Goal: Task Accomplishment & Management: Use online tool/utility

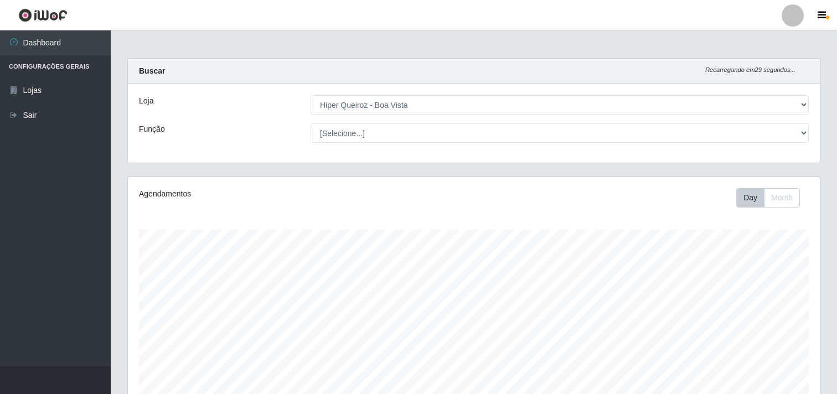
select select "514"
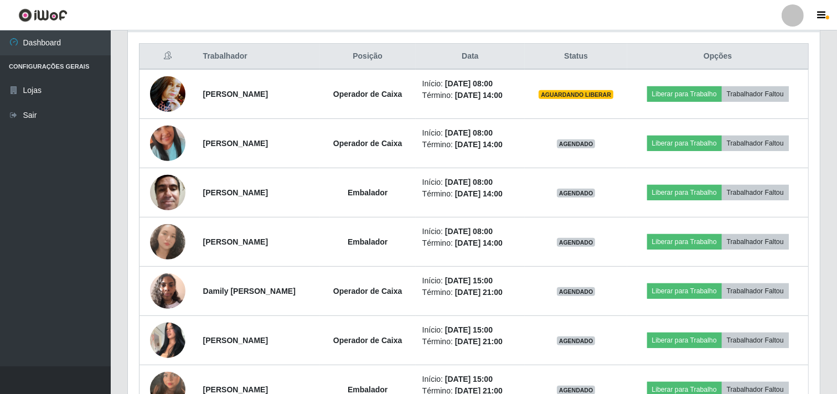
scroll to position [229, 692]
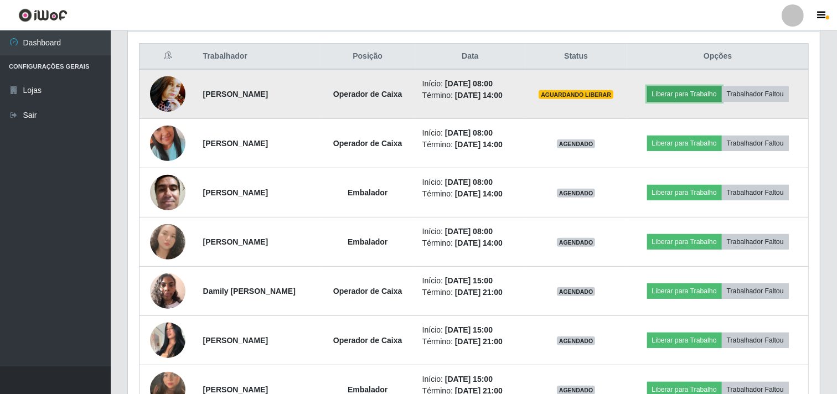
click at [674, 97] on button "Liberar para Trabalho" at bounding box center [684, 93] width 75 height 15
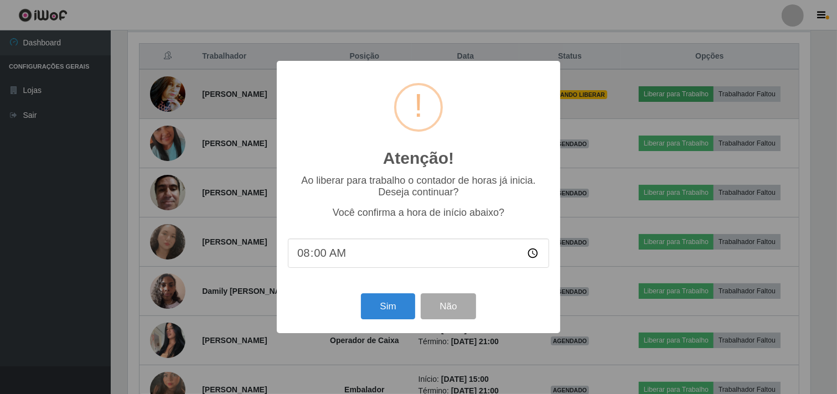
scroll to position [229, 684]
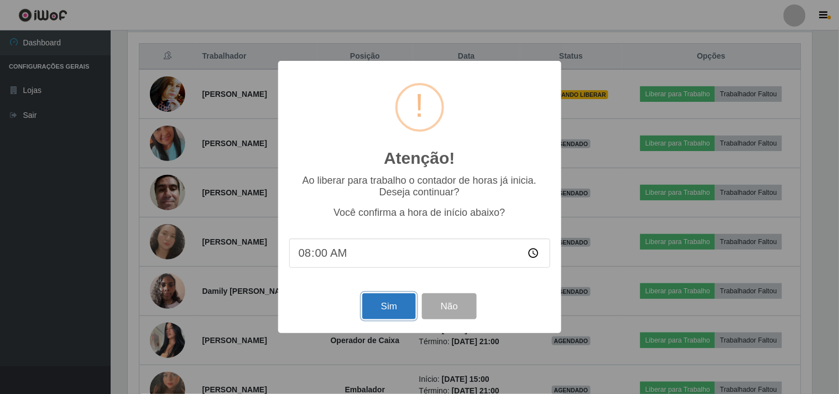
click at [386, 316] on button "Sim" at bounding box center [389, 306] width 54 height 26
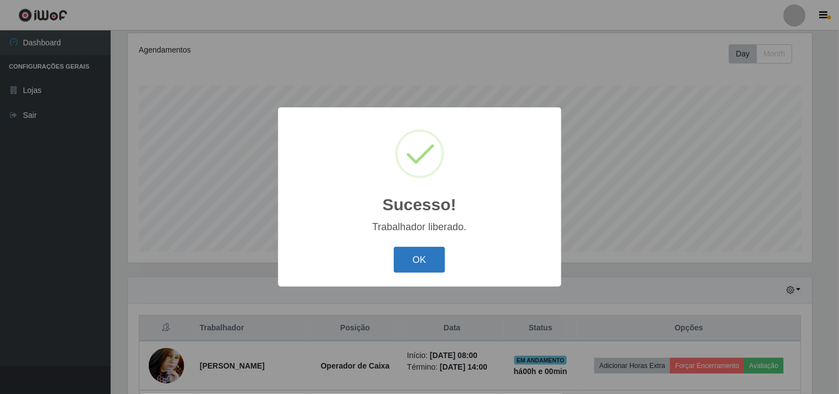
click at [429, 251] on button "OK" at bounding box center [419, 260] width 51 height 26
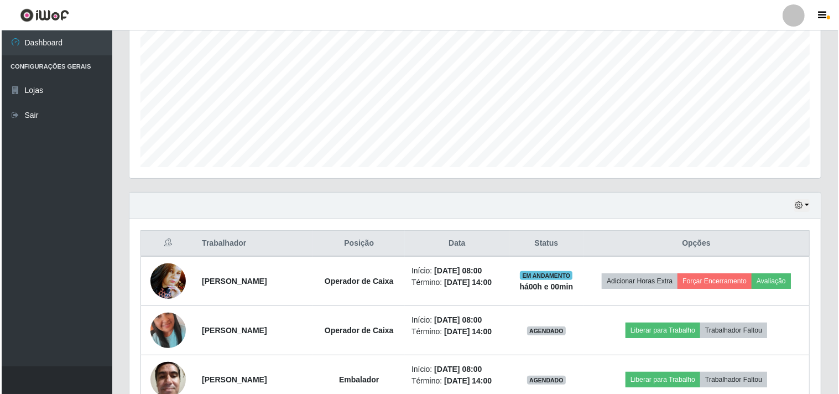
scroll to position [267, 0]
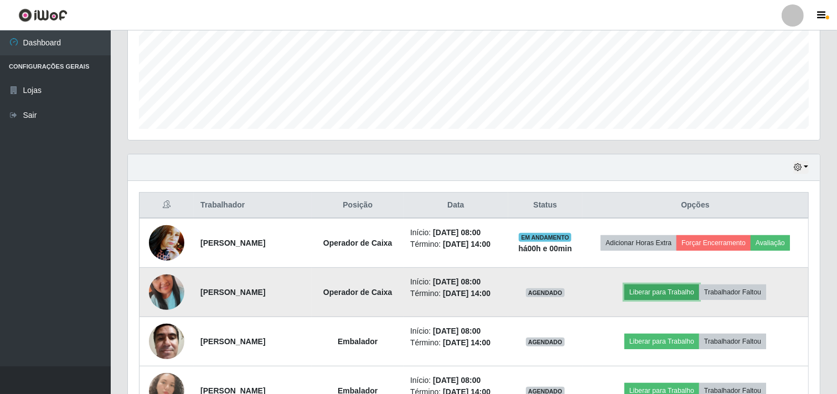
click at [651, 288] on button "Liberar para Trabalho" at bounding box center [661, 291] width 75 height 15
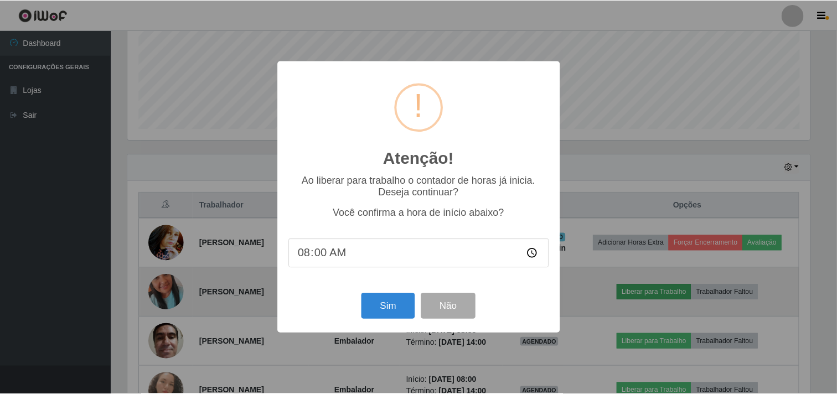
scroll to position [229, 684]
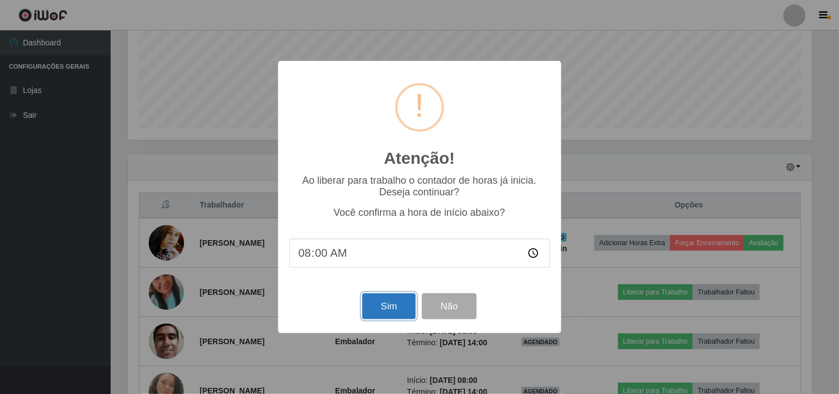
click at [397, 305] on button "Sim" at bounding box center [389, 306] width 54 height 26
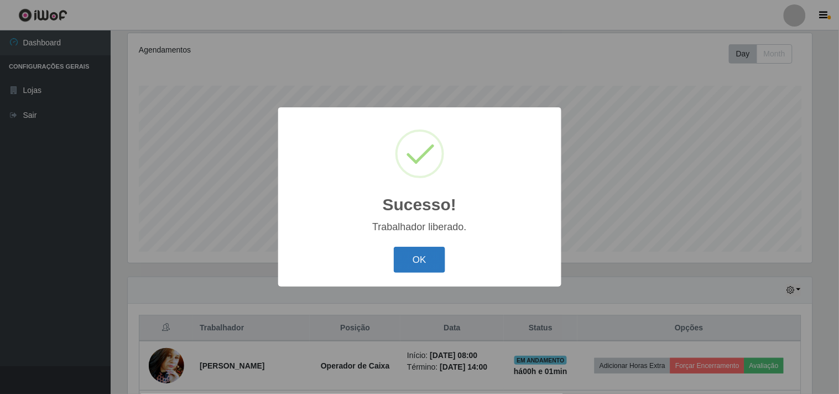
click at [423, 263] on button "OK" at bounding box center [419, 260] width 51 height 26
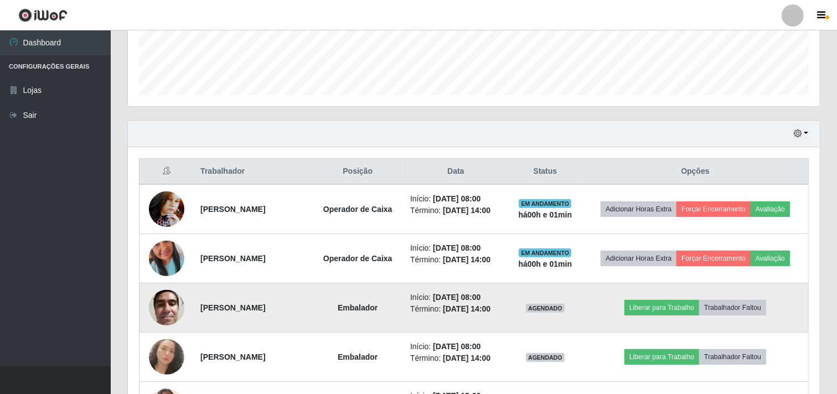
scroll to position [328, 0]
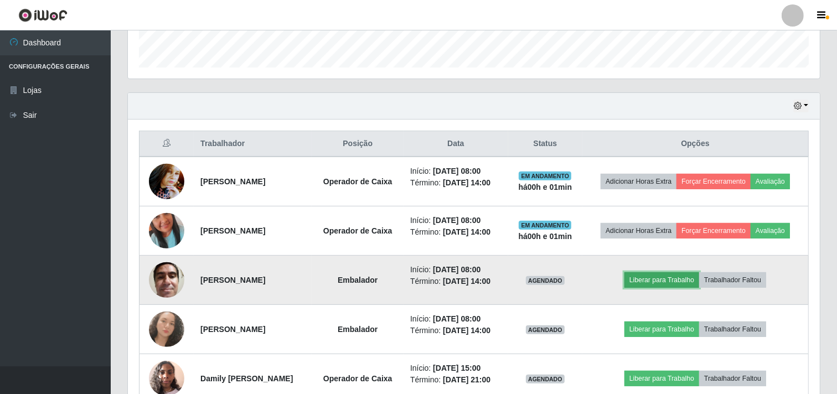
click at [661, 285] on button "Liberar para Trabalho" at bounding box center [661, 279] width 75 height 15
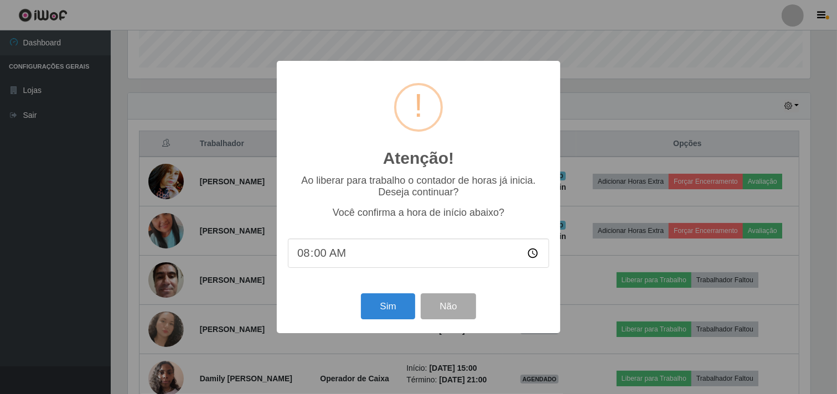
scroll to position [229, 684]
click at [388, 305] on button "Sim" at bounding box center [389, 306] width 54 height 26
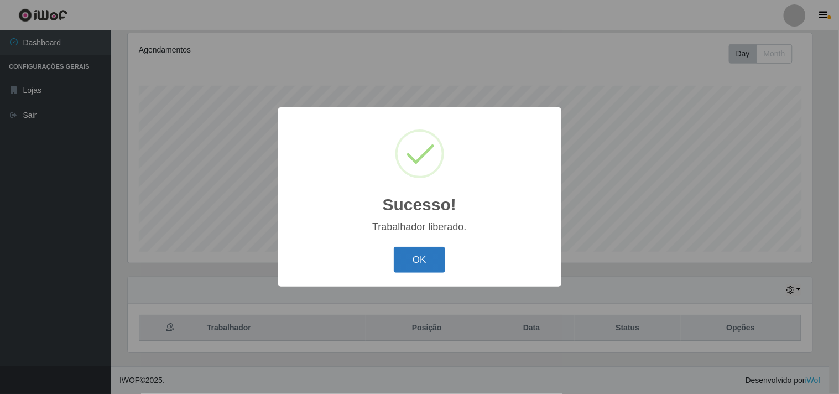
click at [418, 268] on button "OK" at bounding box center [419, 260] width 51 height 26
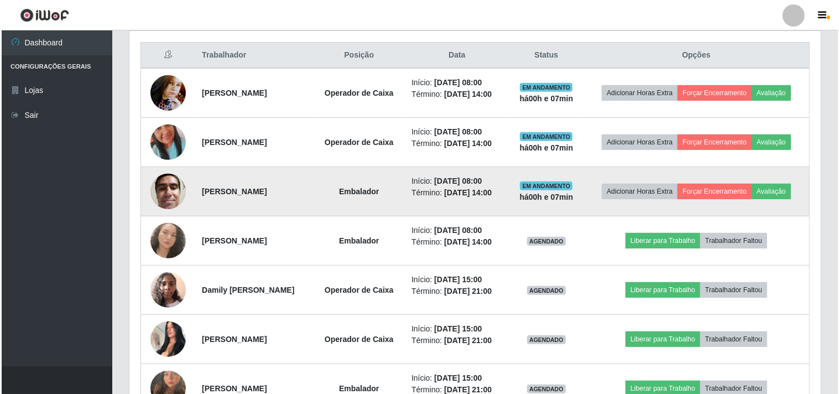
scroll to position [451, 0]
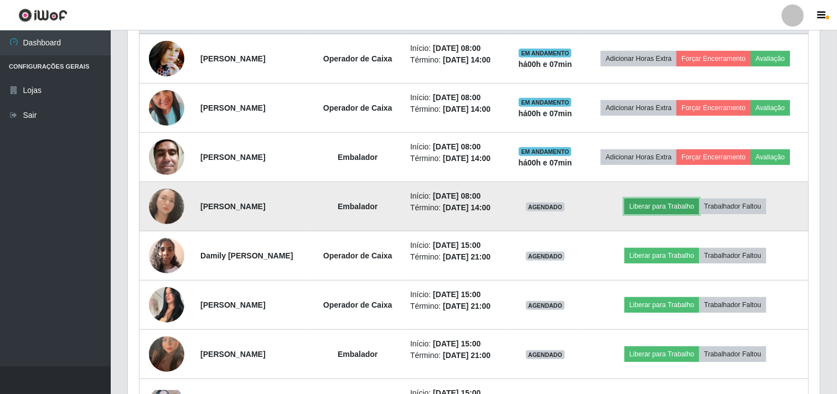
click at [672, 206] on button "Liberar para Trabalho" at bounding box center [661, 206] width 75 height 15
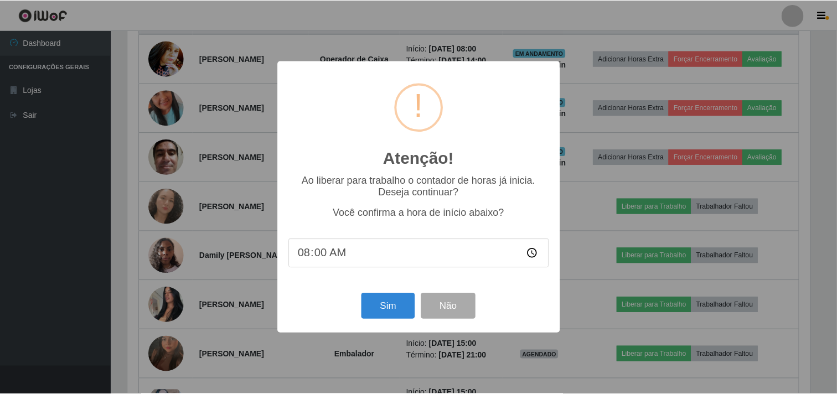
scroll to position [229, 684]
drag, startPoint x: 378, startPoint y: 308, endPoint x: 380, endPoint y: 296, distance: 12.3
click at [378, 304] on button "Sim" at bounding box center [389, 306] width 54 height 26
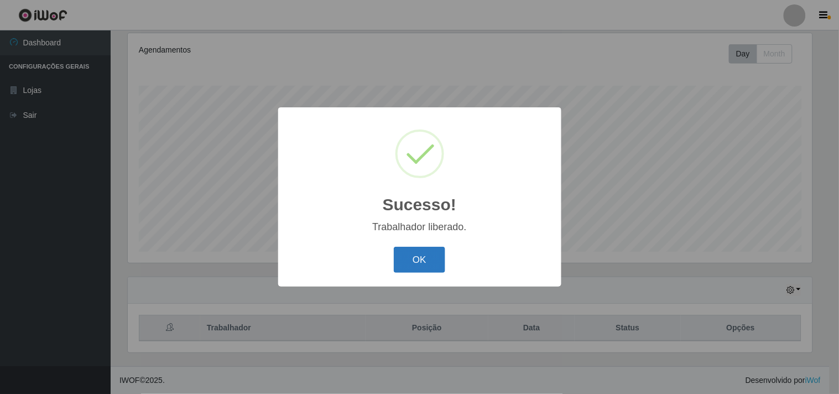
click at [406, 247] on button "OK" at bounding box center [419, 260] width 51 height 26
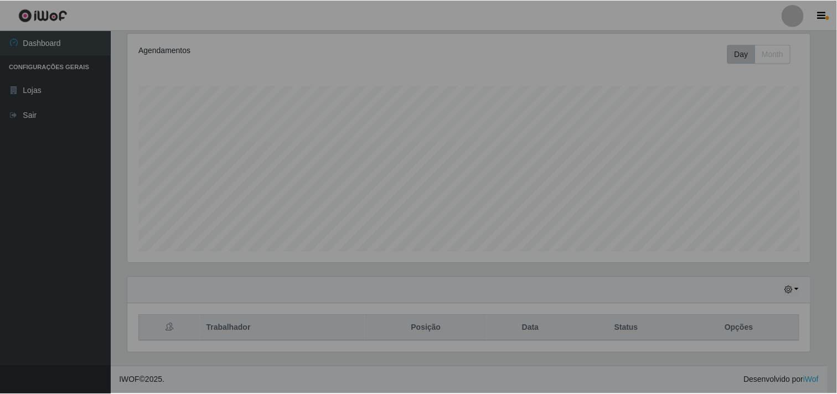
scroll to position [229, 692]
